Goal: Ask a question

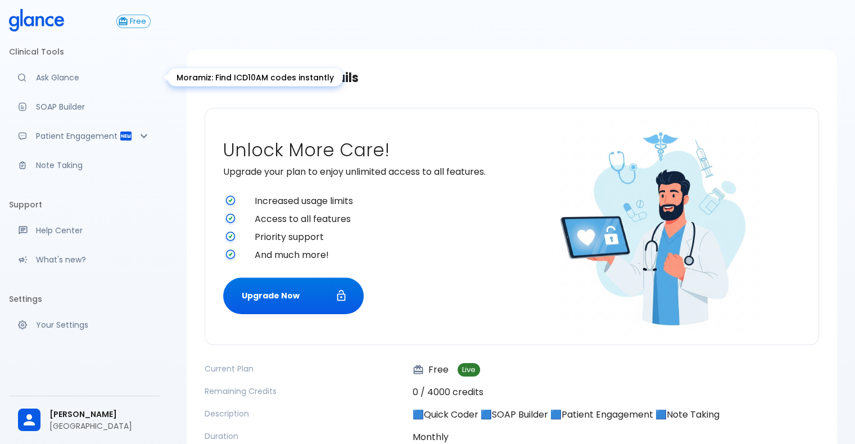
click at [52, 79] on p "Ask Glance" at bounding box center [93, 77] width 115 height 11
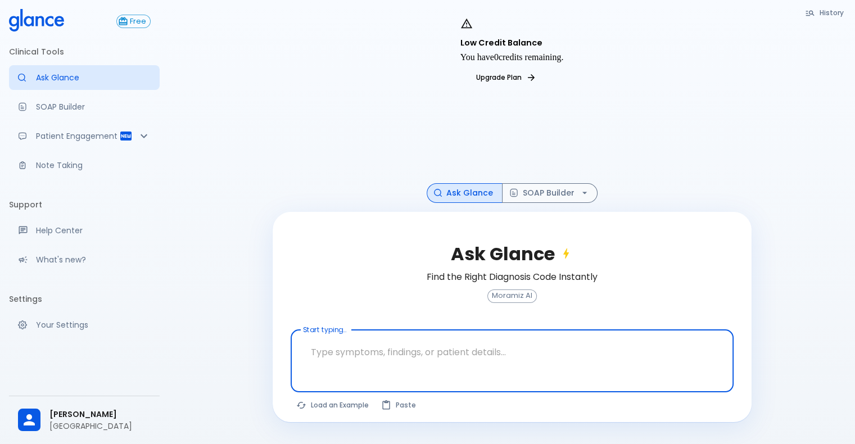
click at [88, 418] on span "[PERSON_NAME]" at bounding box center [99, 415] width 101 height 12
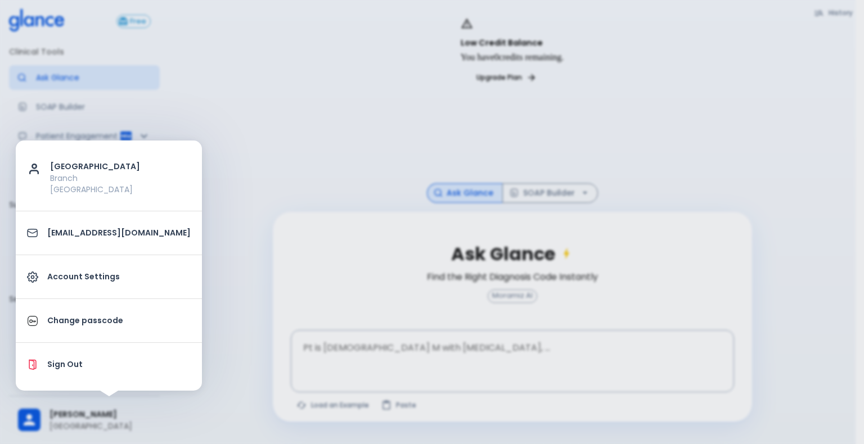
click at [211, 239] on div at bounding box center [432, 222] width 864 height 444
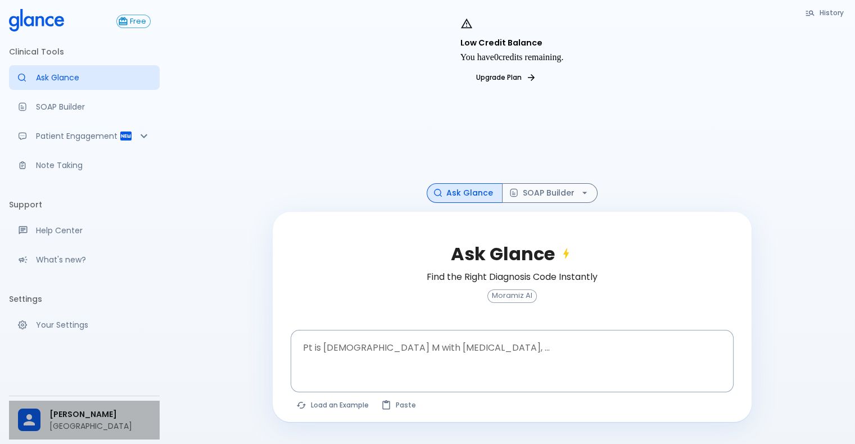
click at [106, 402] on div "[PERSON_NAME] [GEOGRAPHIC_DATA]" at bounding box center [84, 420] width 151 height 39
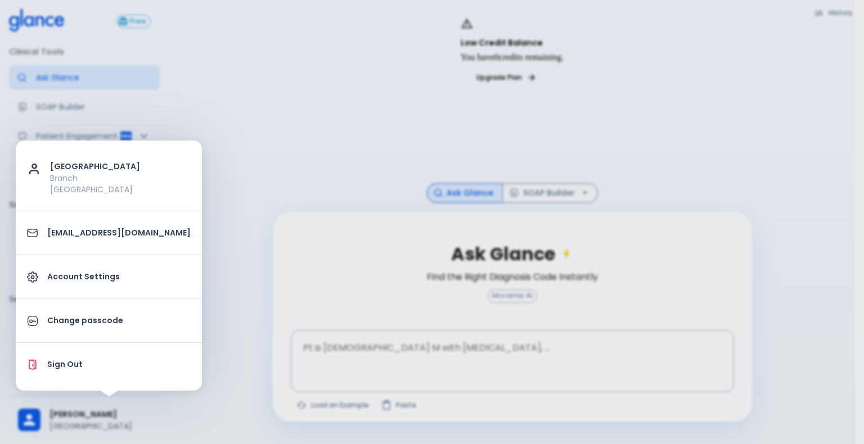
click at [219, 247] on div at bounding box center [432, 222] width 864 height 444
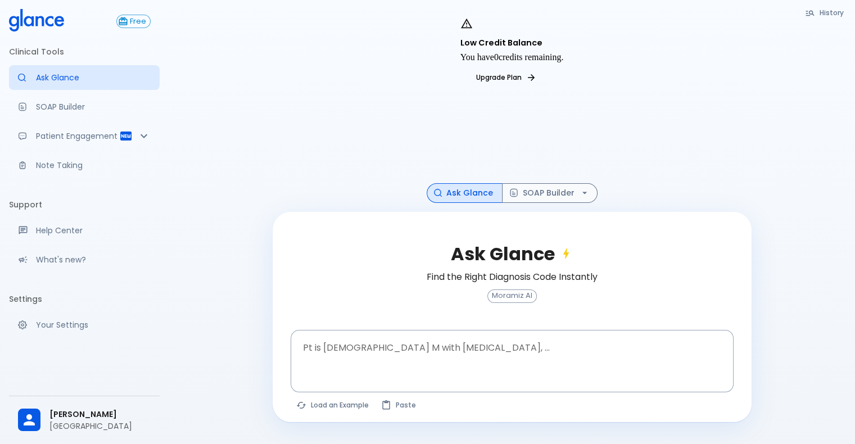
click at [72, 415] on span "[PERSON_NAME]" at bounding box center [99, 415] width 101 height 12
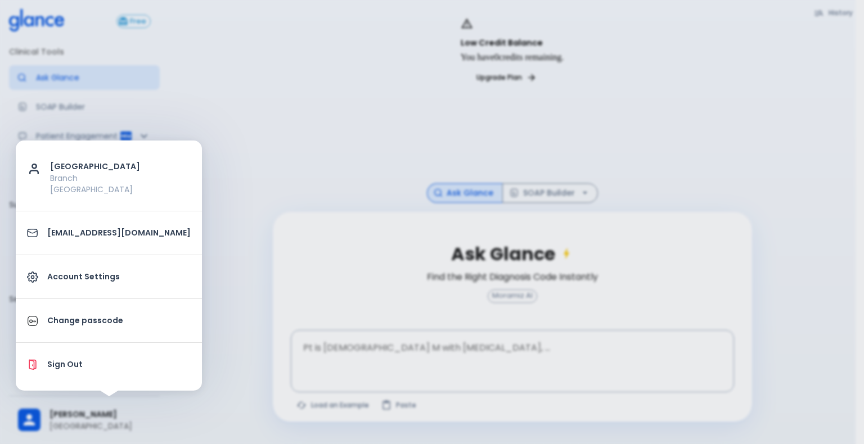
click at [92, 363] on p "Sign Out" at bounding box center [118, 365] width 143 height 12
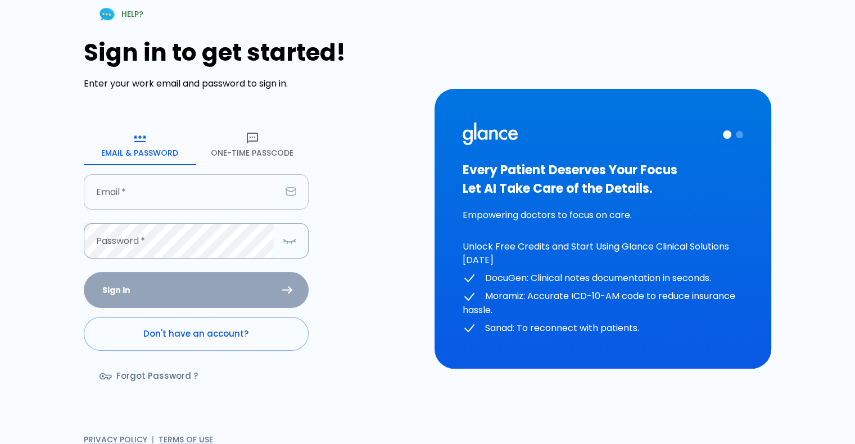
click at [166, 202] on input "Email   *" at bounding box center [182, 191] width 197 height 35
click at [241, 147] on button "One-Time Passcode" at bounding box center [252, 145] width 112 height 40
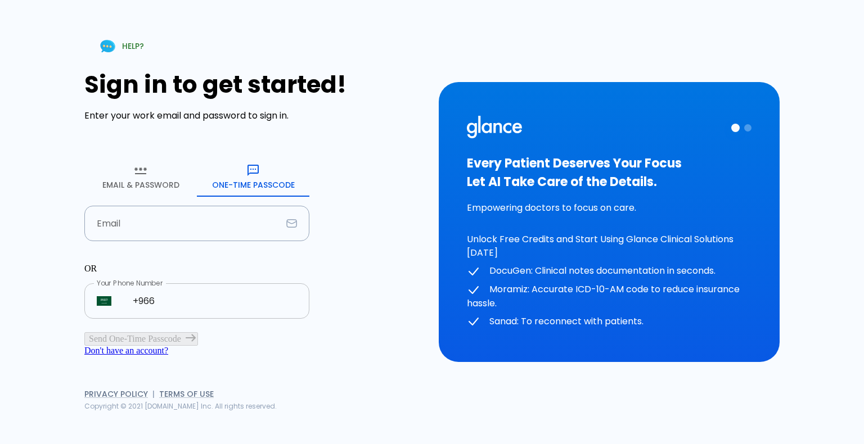
click at [180, 283] on input "+966" at bounding box center [214, 300] width 189 height 35
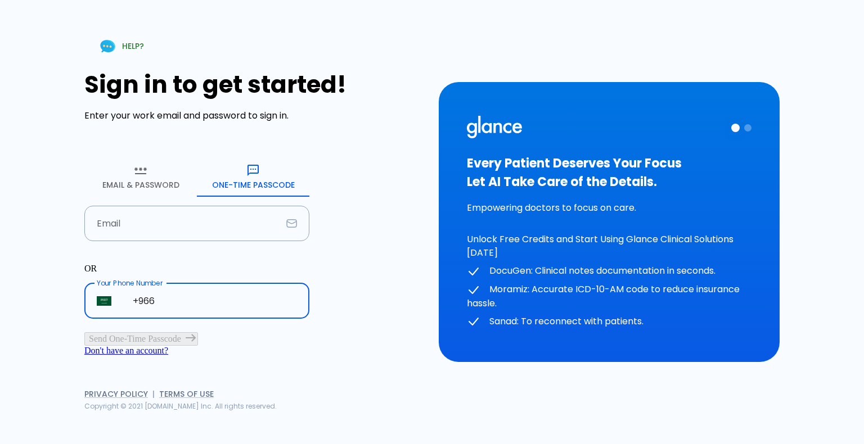
type input "[PHONE_NUMBER]"
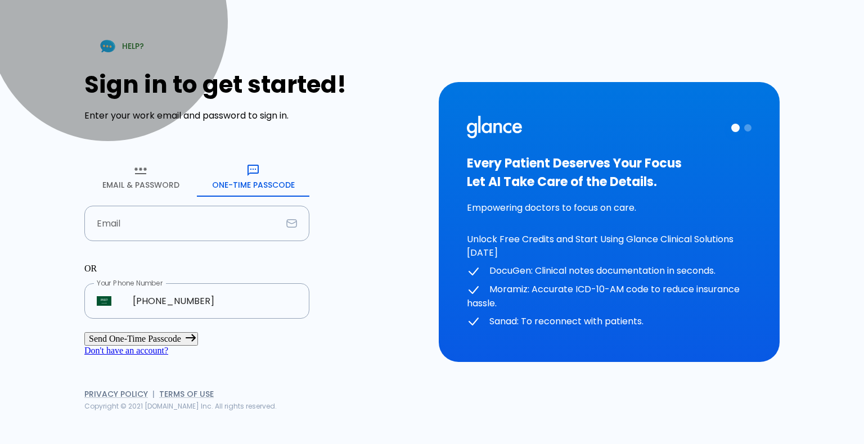
click at [192, 332] on button "Send One-Time Passcode" at bounding box center [141, 338] width 114 height 13
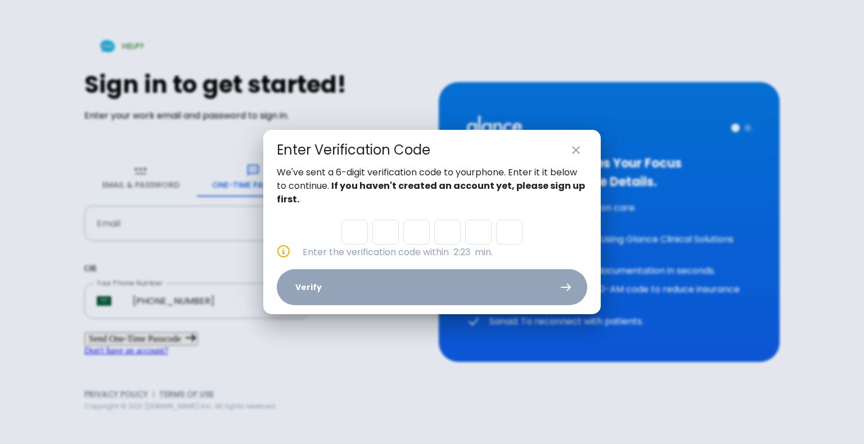
type input "4"
type input "6"
type input "3"
type input "4"
type input "1"
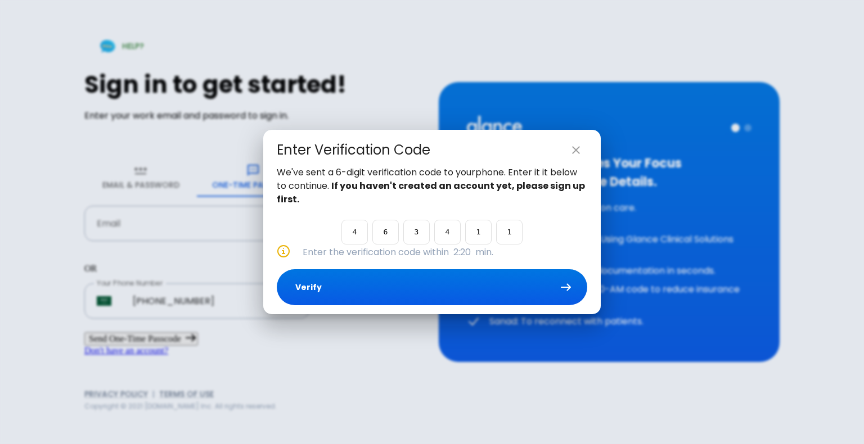
type input "1"
click at [493, 290] on button "Verify" at bounding box center [432, 287] width 310 height 37
